Goal: Information Seeking & Learning: Learn about a topic

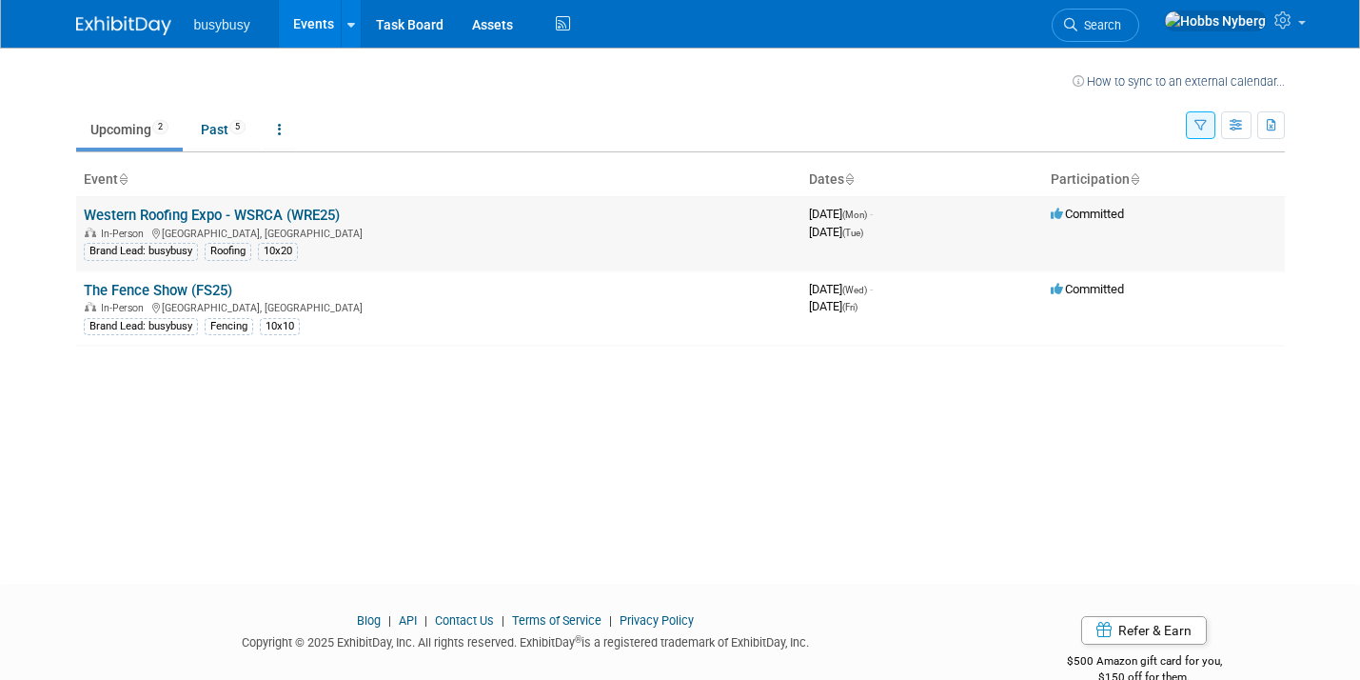
click at [272, 212] on link "Western Roofing Expo - WSRCA (WRE25)" at bounding box center [212, 215] width 256 height 17
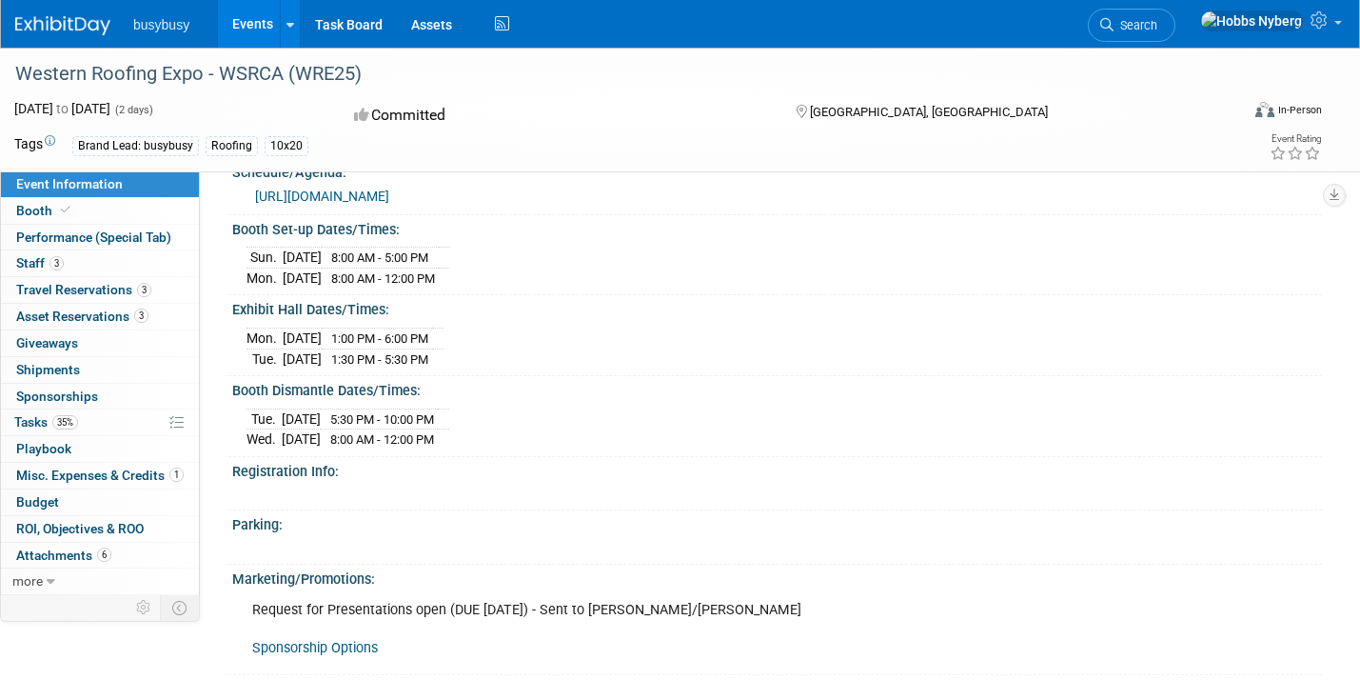
scroll to position [1113, 0]
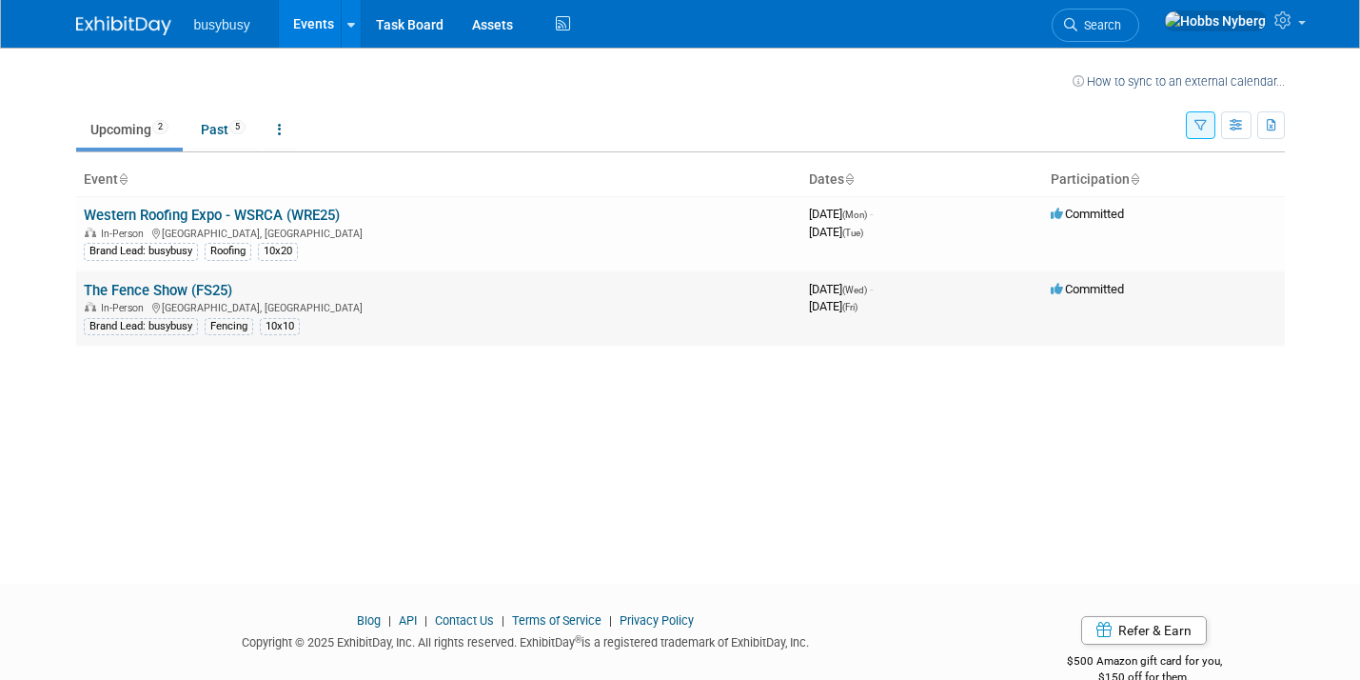
click at [145, 286] on link "The Fence Show (FS25)" at bounding box center [158, 290] width 148 height 17
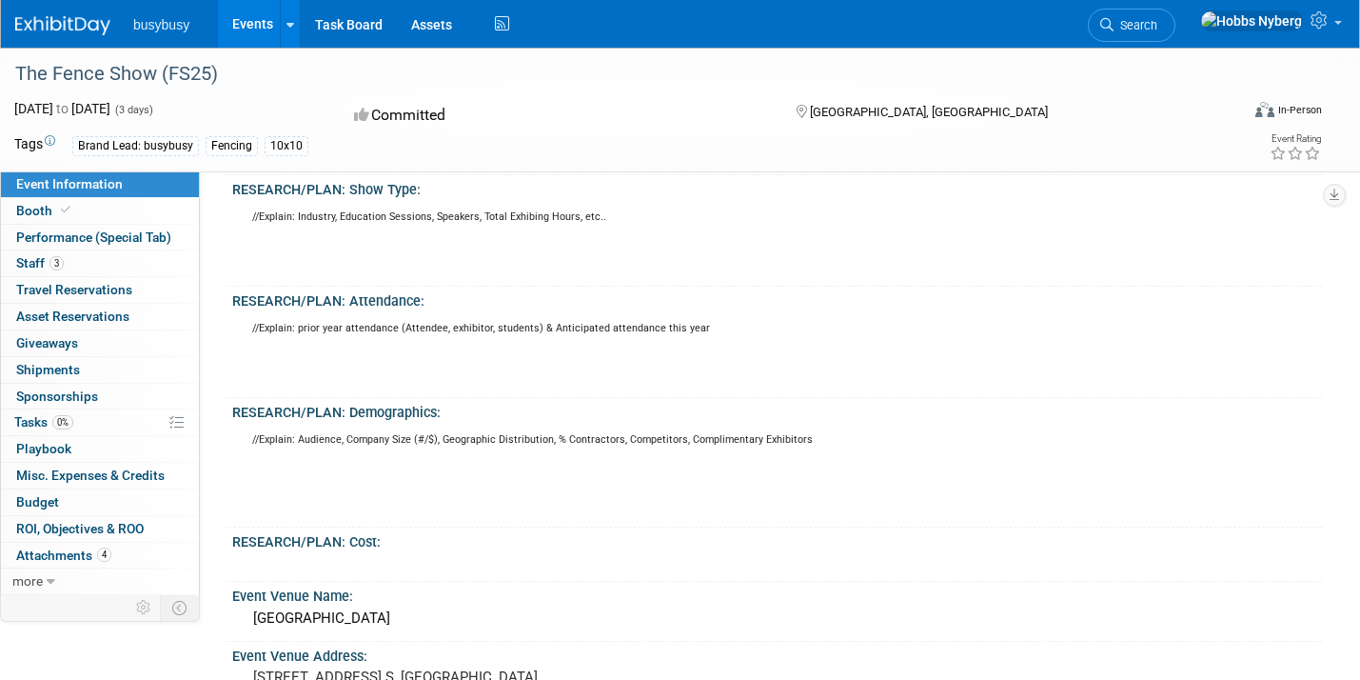
scroll to position [382, 0]
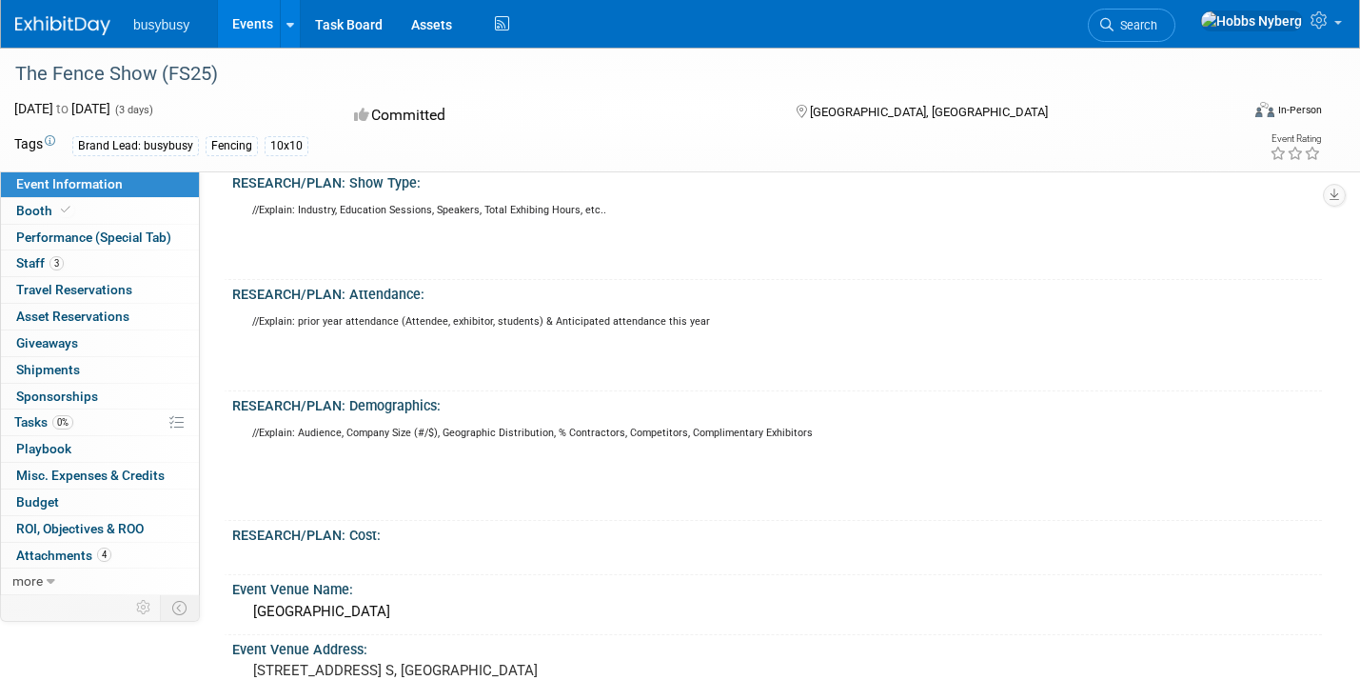
click at [123, 188] on link "Event Information" at bounding box center [100, 184] width 198 height 26
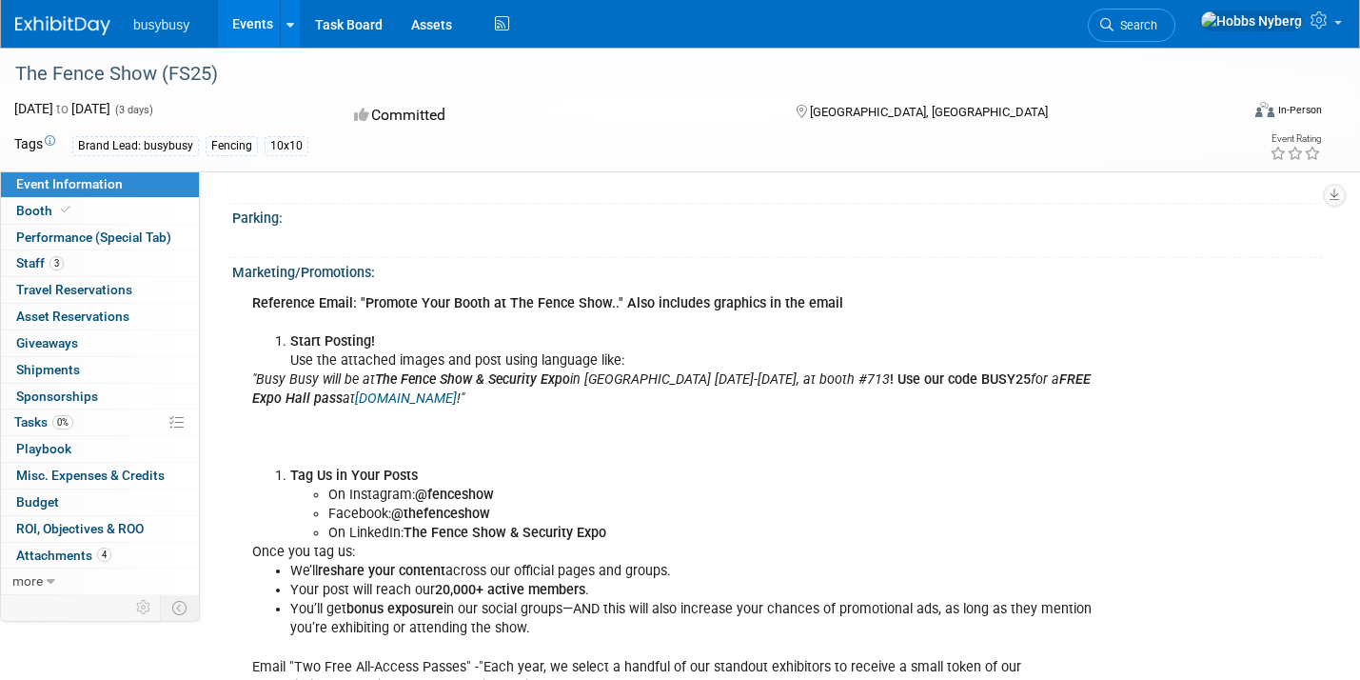
scroll to position [1232, 0]
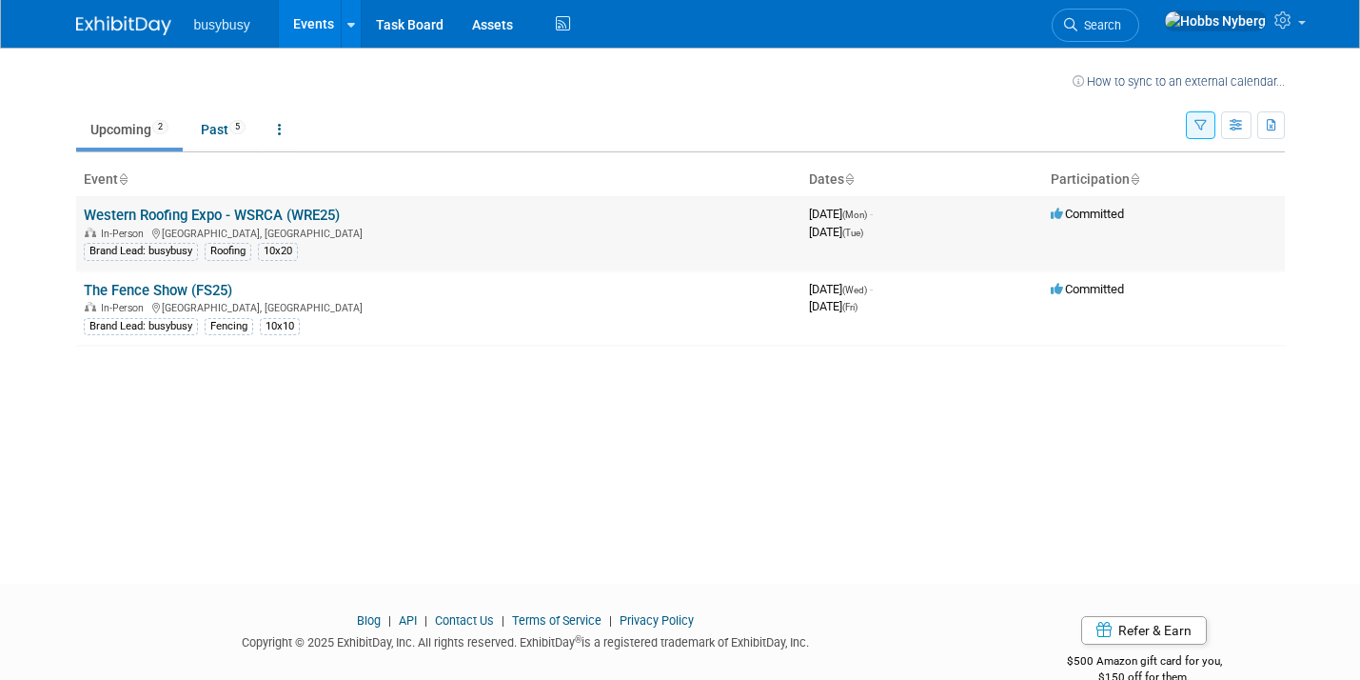
click at [158, 213] on link "Western Roofing Expo - WSRCA (WRE25)" at bounding box center [212, 215] width 256 height 17
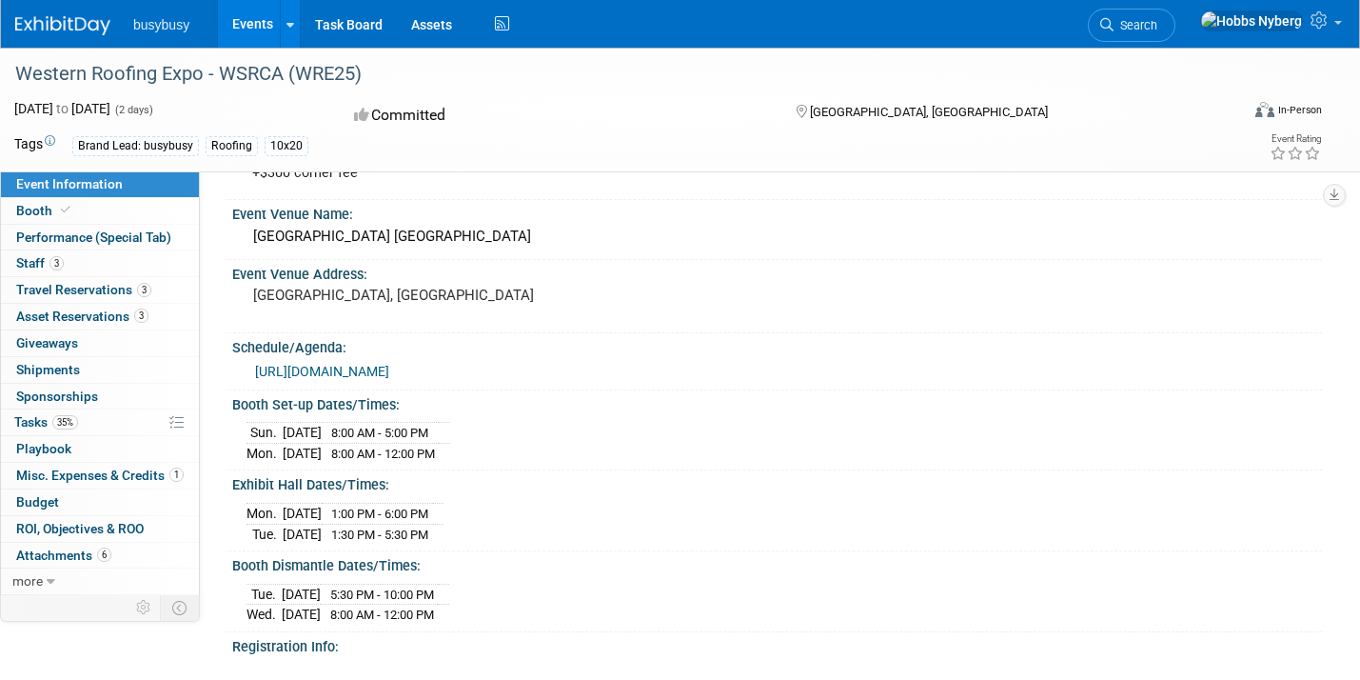
scroll to position [962, 0]
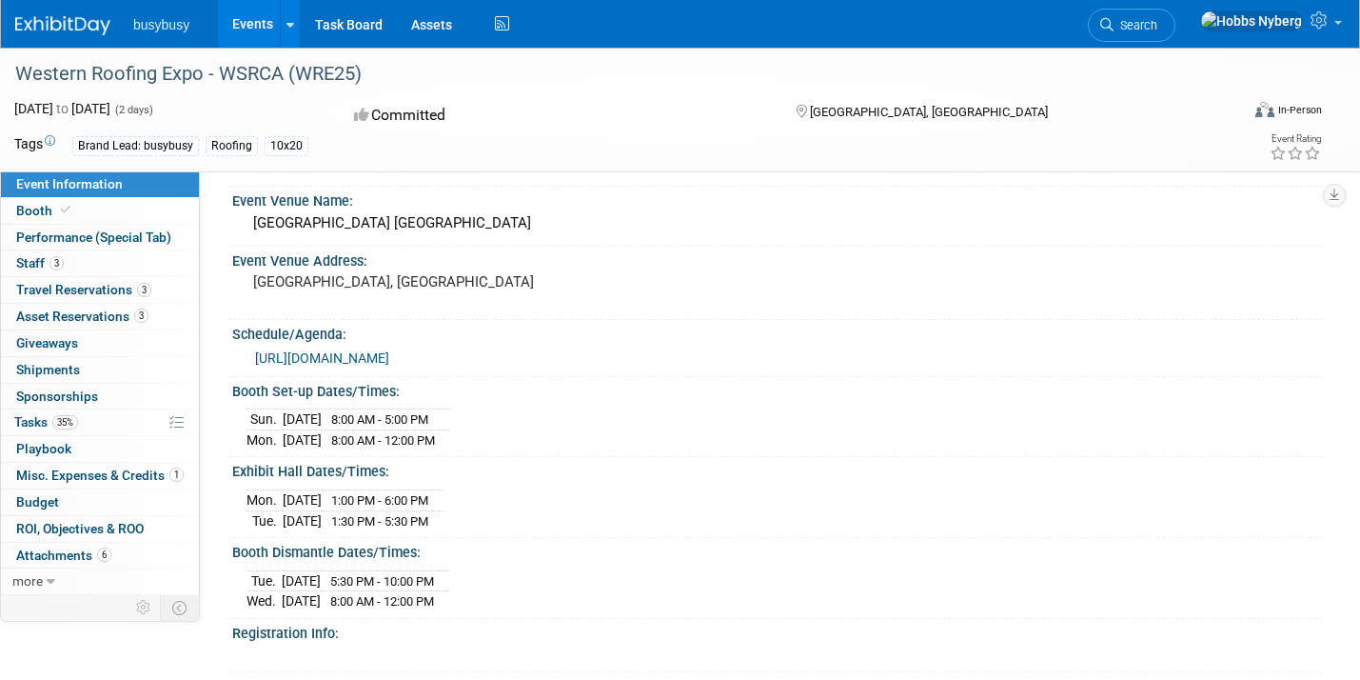
click at [389, 350] on link "[URL][DOMAIN_NAME]" at bounding box center [322, 357] width 134 height 15
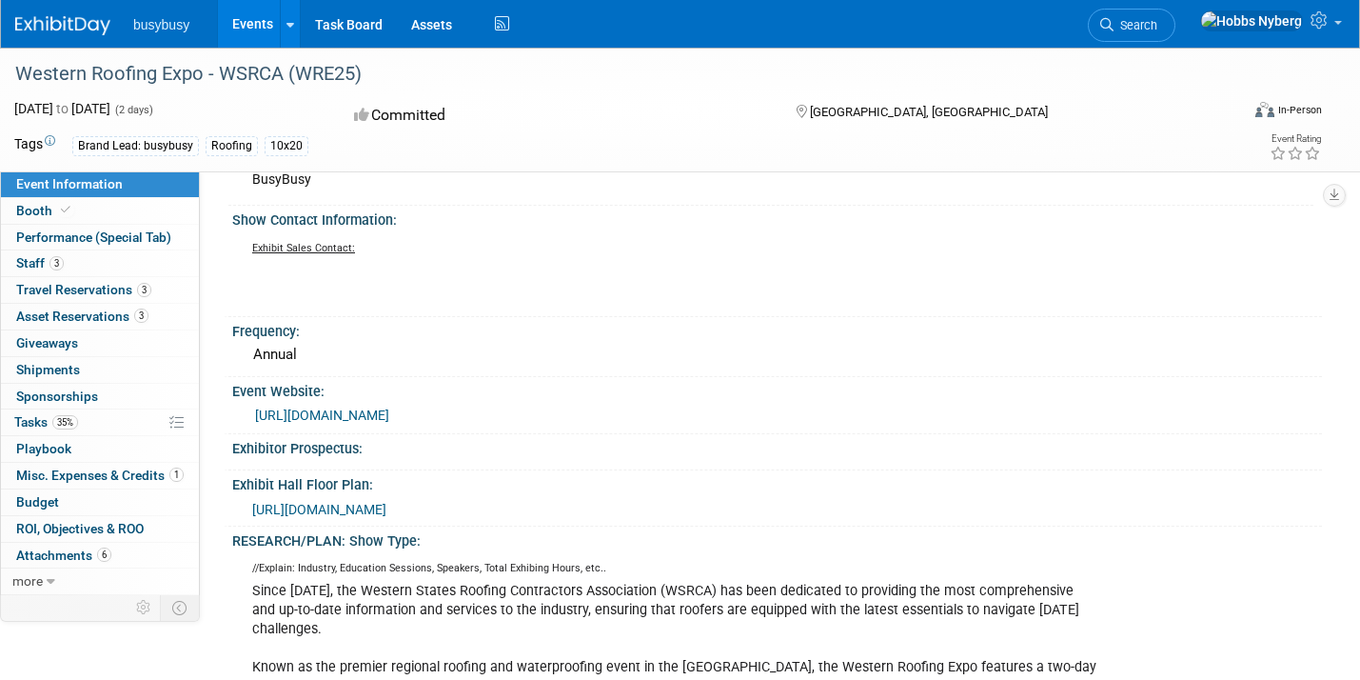
scroll to position [0, 0]
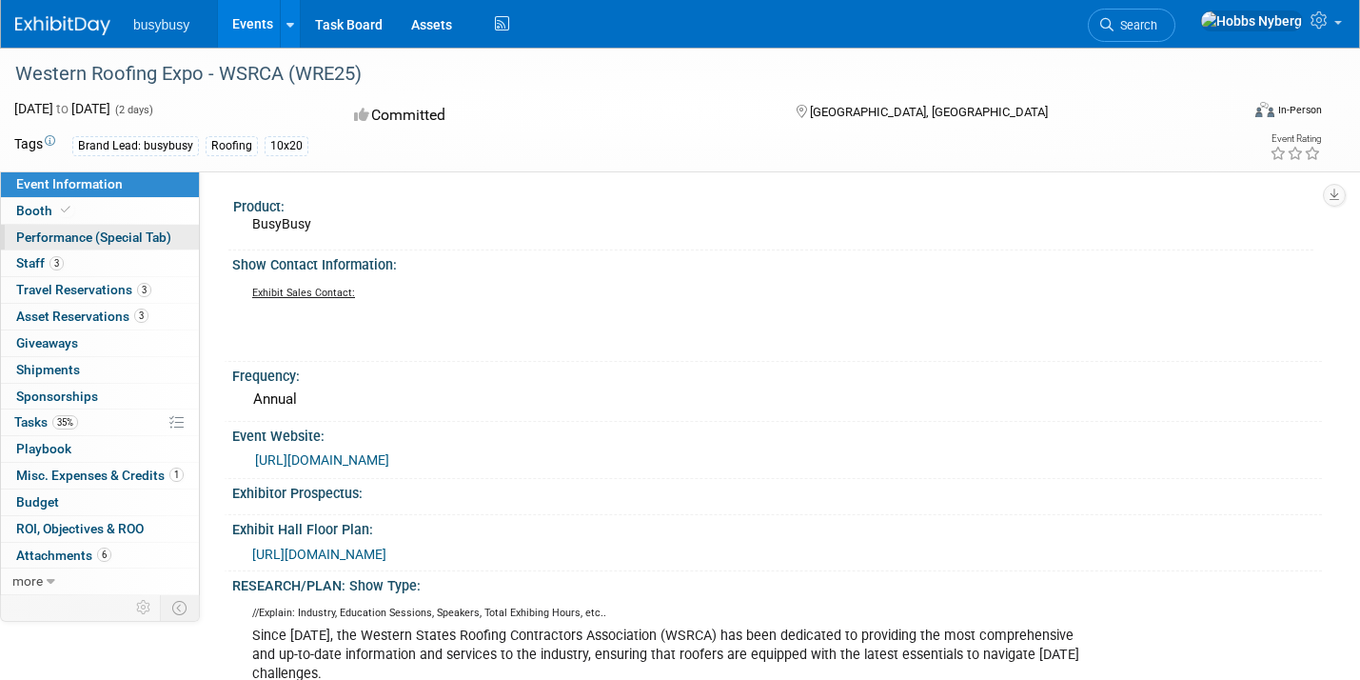
click at [124, 225] on link "Performance (Special Tab)" at bounding box center [100, 238] width 198 height 26
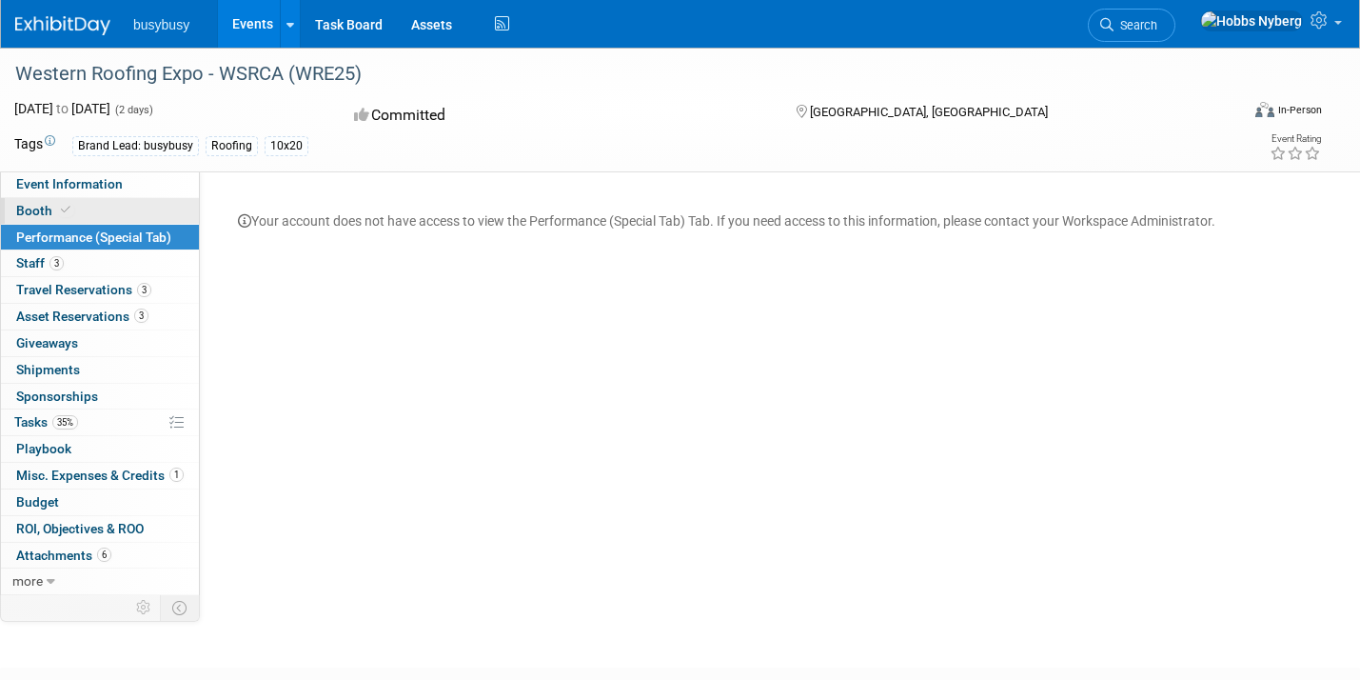
click at [119, 208] on link "Booth" at bounding box center [100, 211] width 198 height 26
